Goal: Check status: Check status

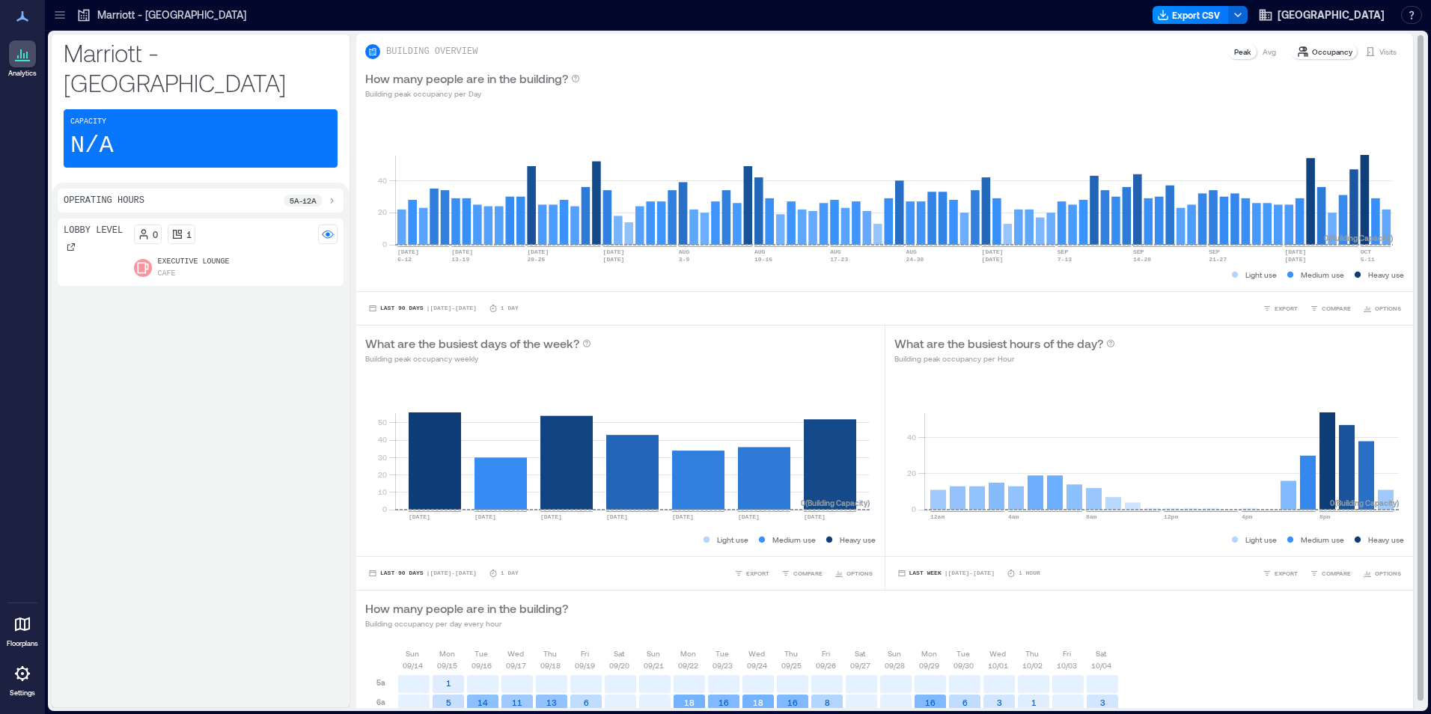
click at [1379, 53] on p "Visits" at bounding box center [1387, 52] width 17 height 12
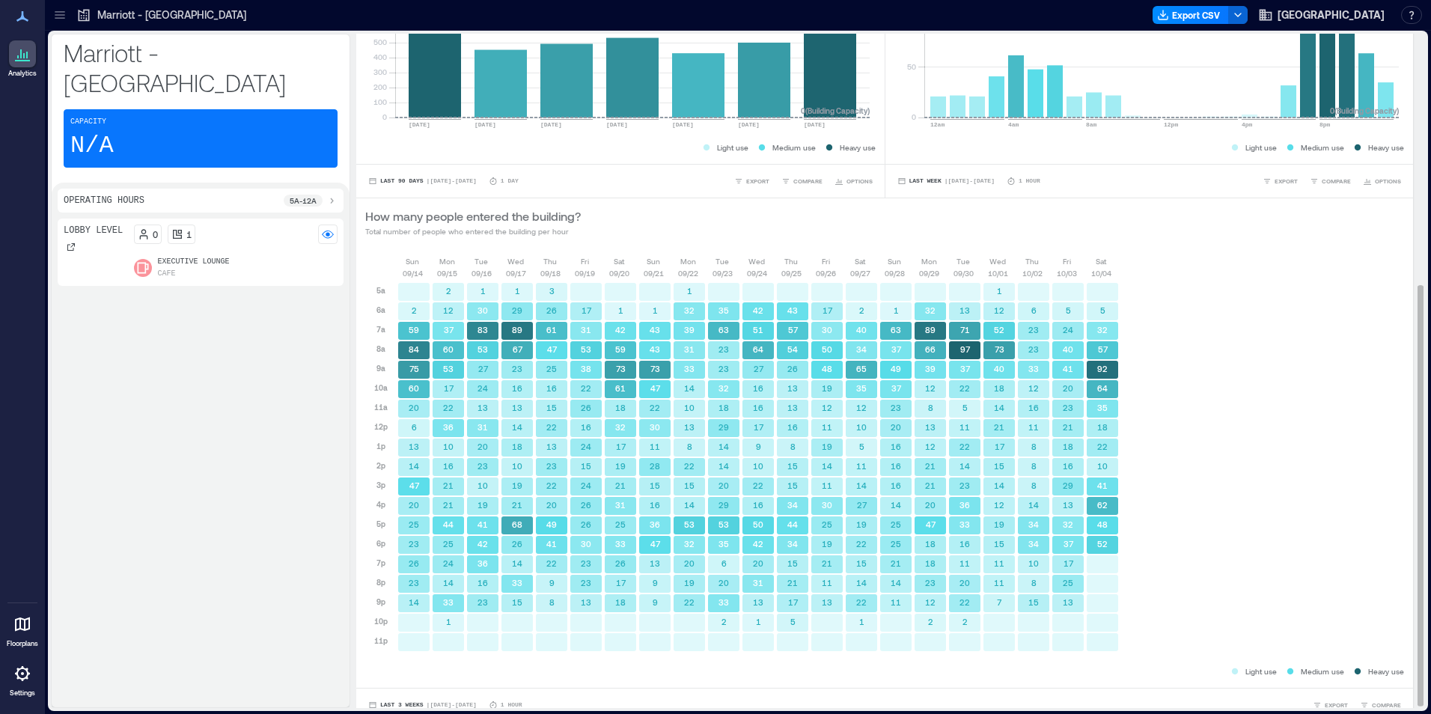
scroll to position [406, 0]
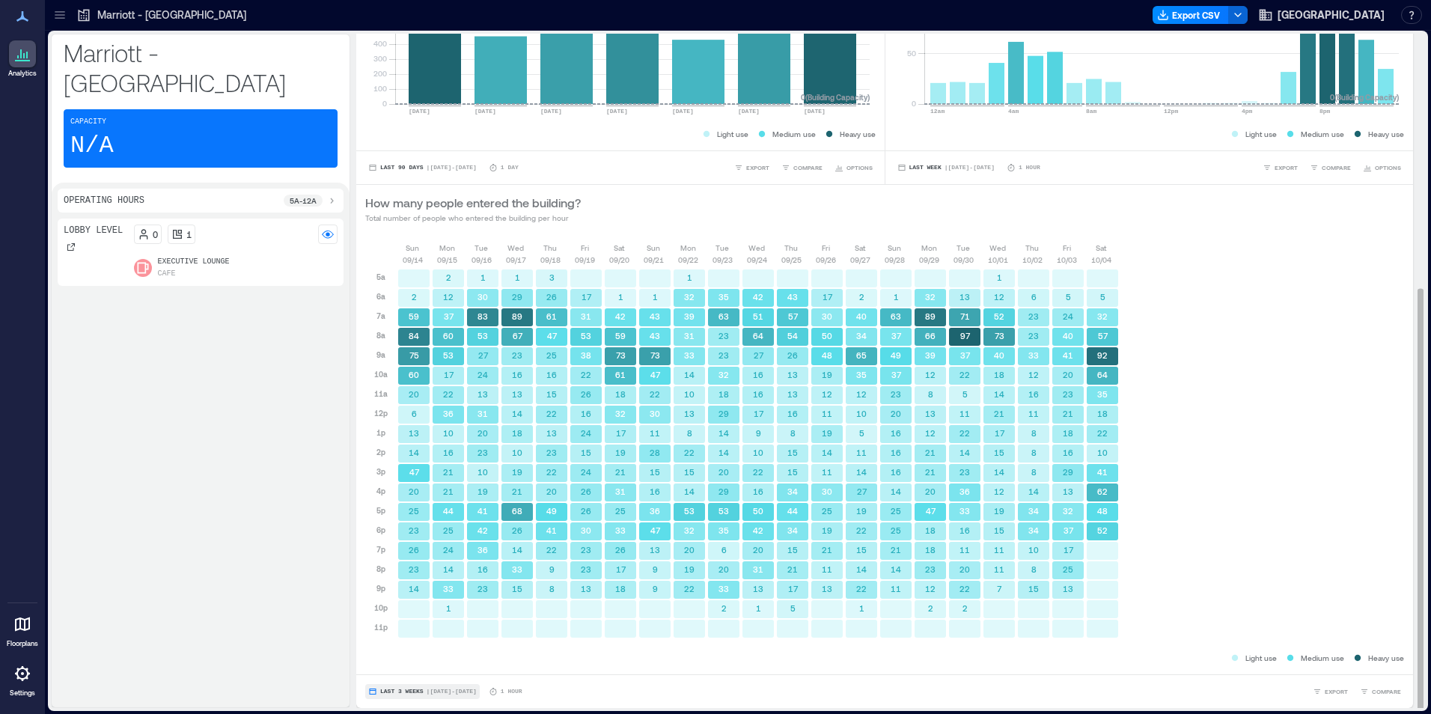
click at [427, 692] on span "| [DATE] - [DATE]" at bounding box center [452, 692] width 50 height 0
click at [388, 658] on span "Custom" at bounding box center [395, 664] width 32 height 12
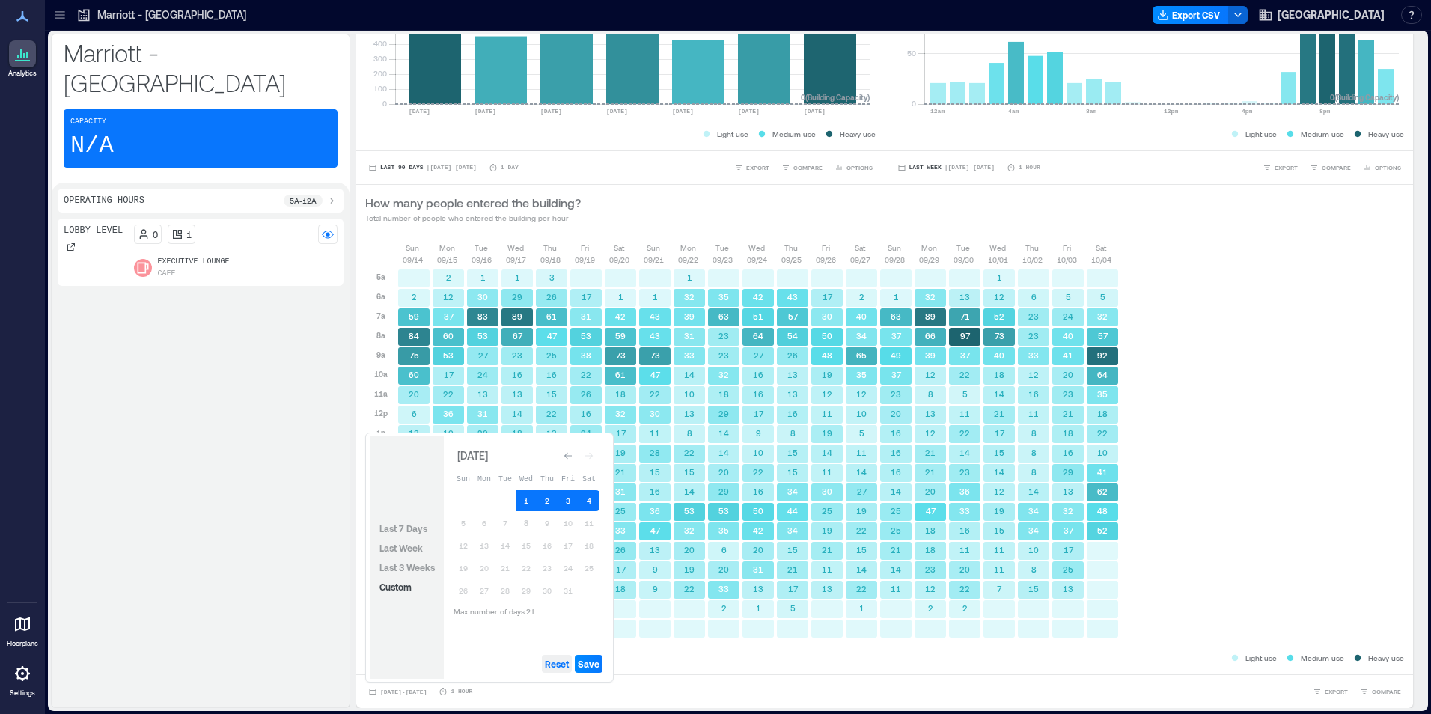
click at [569, 668] on span "Reset" at bounding box center [557, 664] width 24 height 12
click at [529, 524] on button "8" at bounding box center [526, 523] width 21 height 21
click at [504, 525] on button "7" at bounding box center [505, 523] width 21 height 21
click at [597, 659] on span "Save" at bounding box center [589, 664] width 22 height 12
